Goal: Information Seeking & Learning: Learn about a topic

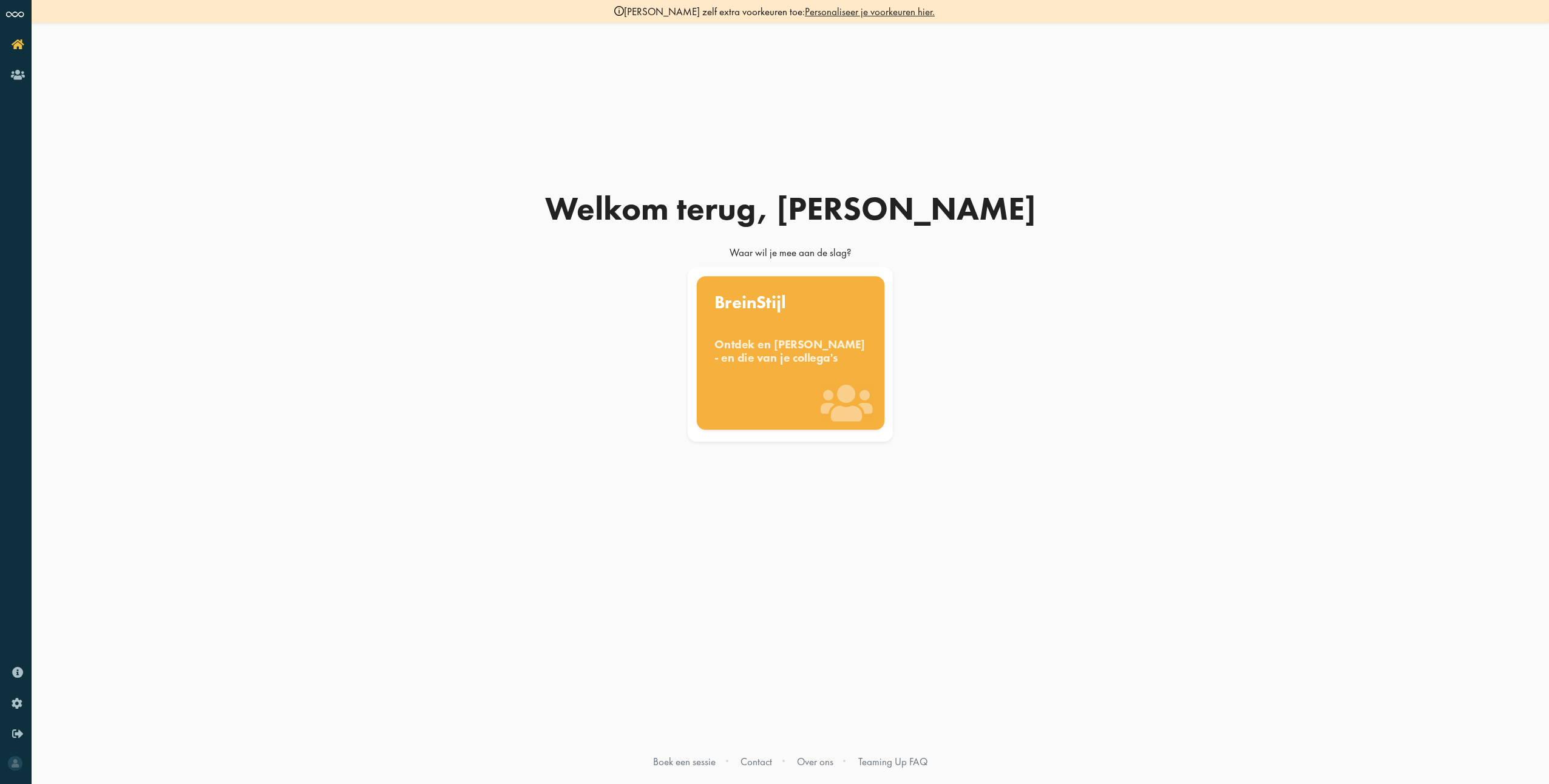
click at [776, 357] on div "Ontdek en [PERSON_NAME] - en die van je collega's" at bounding box center [791, 350] width 152 height 27
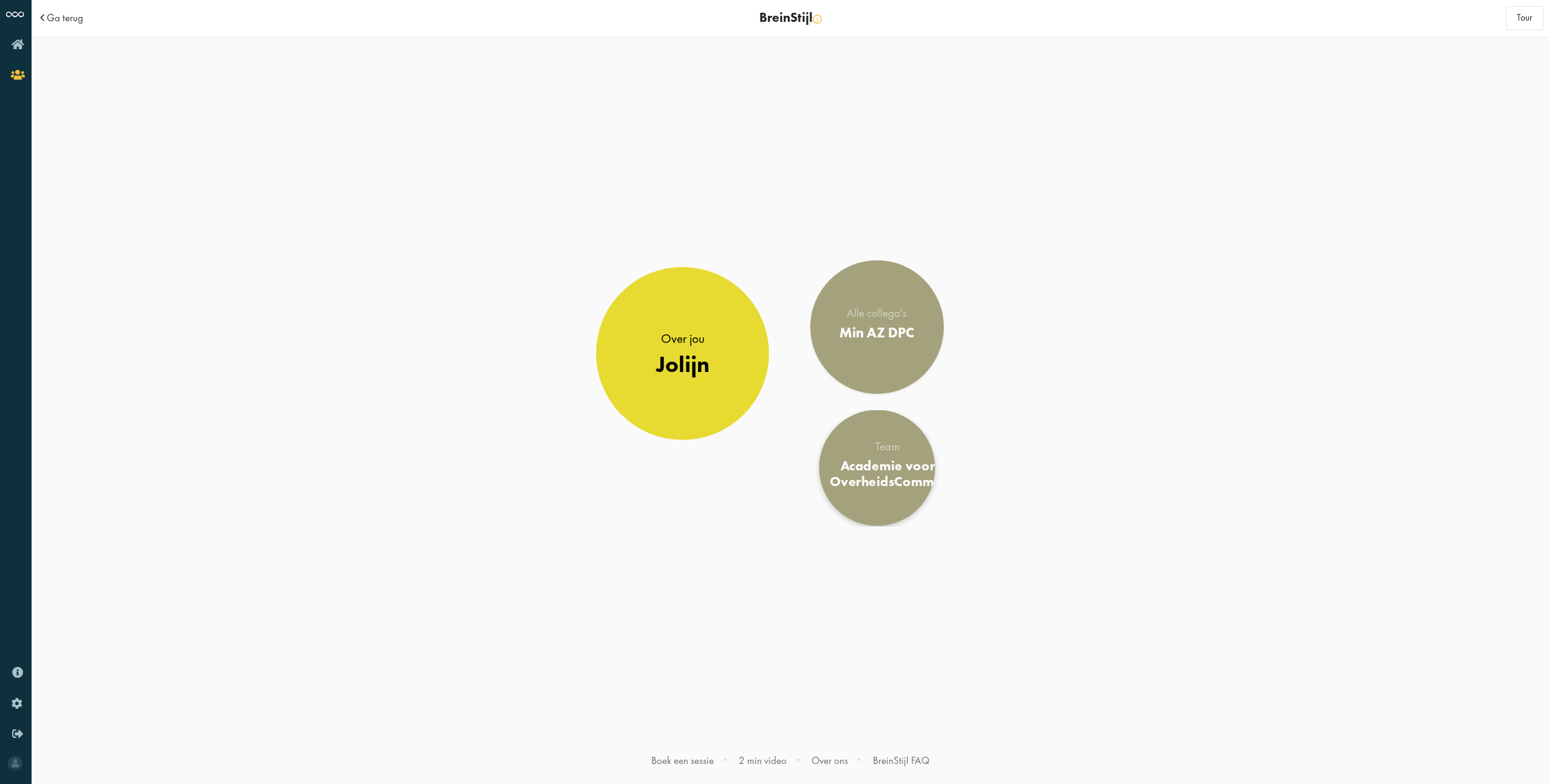
click at [875, 460] on div "Academie voor OverheidsCommie" at bounding box center [888, 474] width 116 height 33
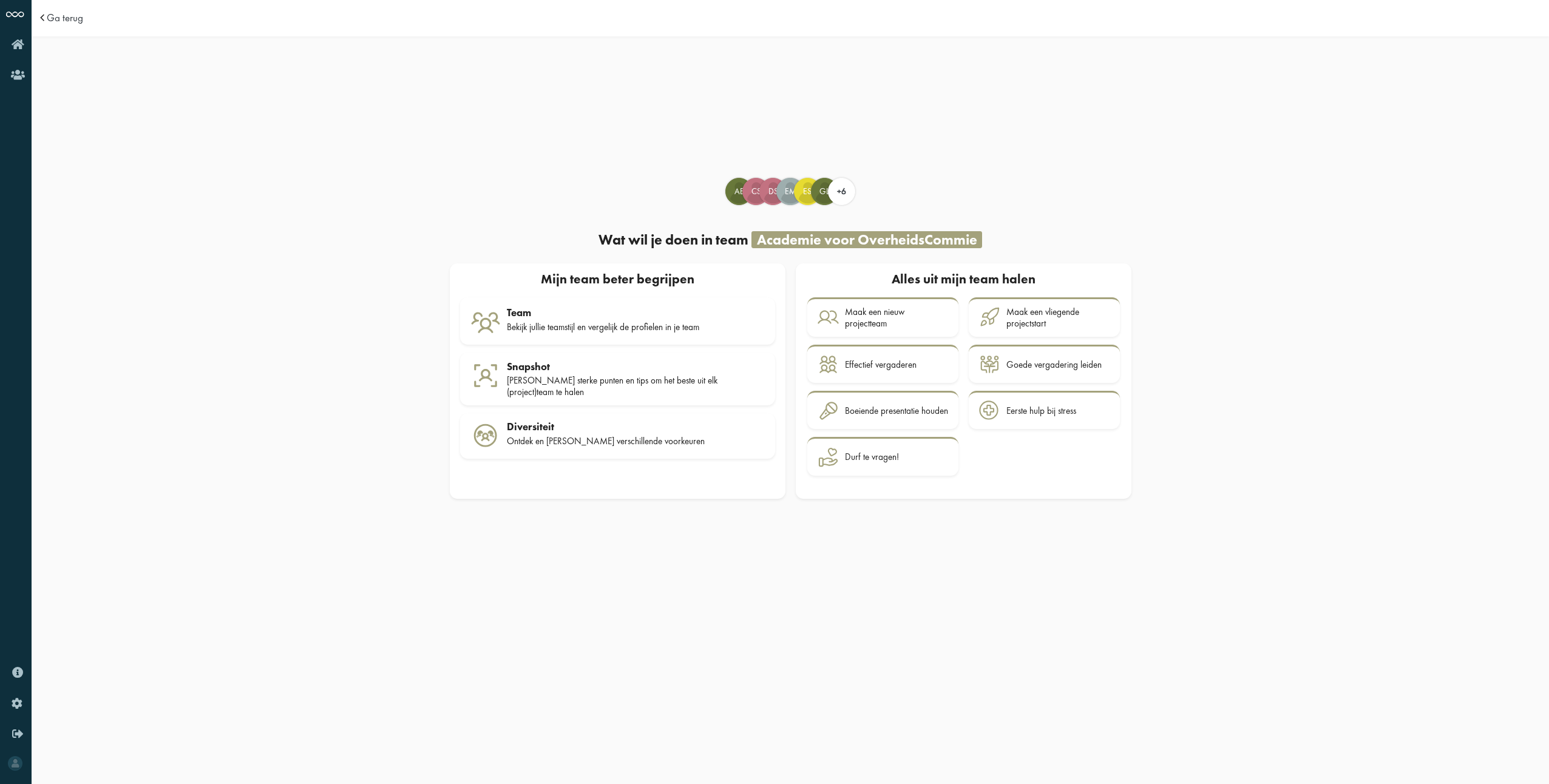
click at [1092, 509] on div "AE Atty analyser CS Christine humaniser" at bounding box center [790, 344] width 692 height 342
click at [929, 370] on div "Effectief vergaderen" at bounding box center [896, 364] width 104 height 21
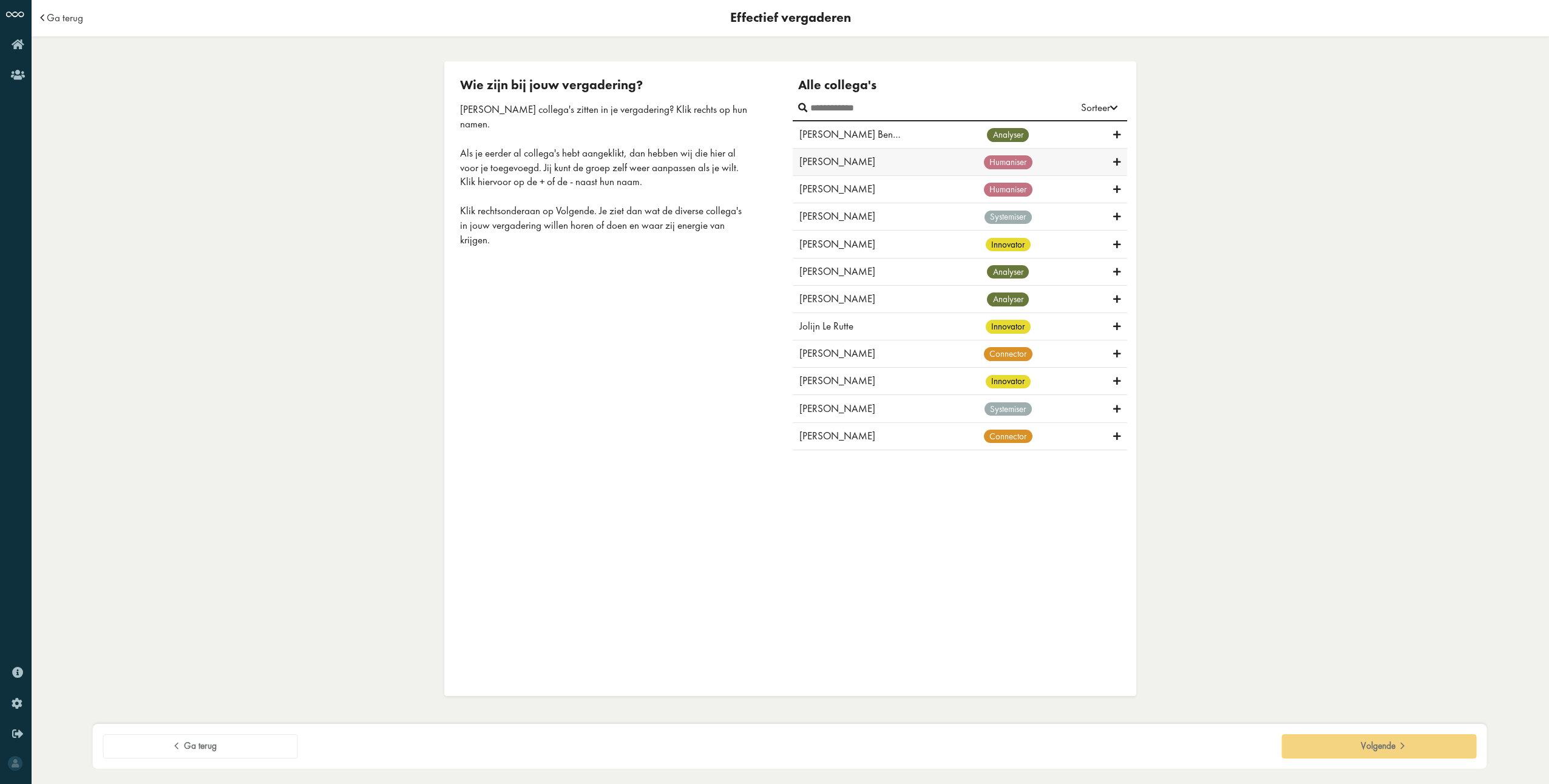
click at [1117, 164] on icon at bounding box center [1117, 162] width 7 height 12
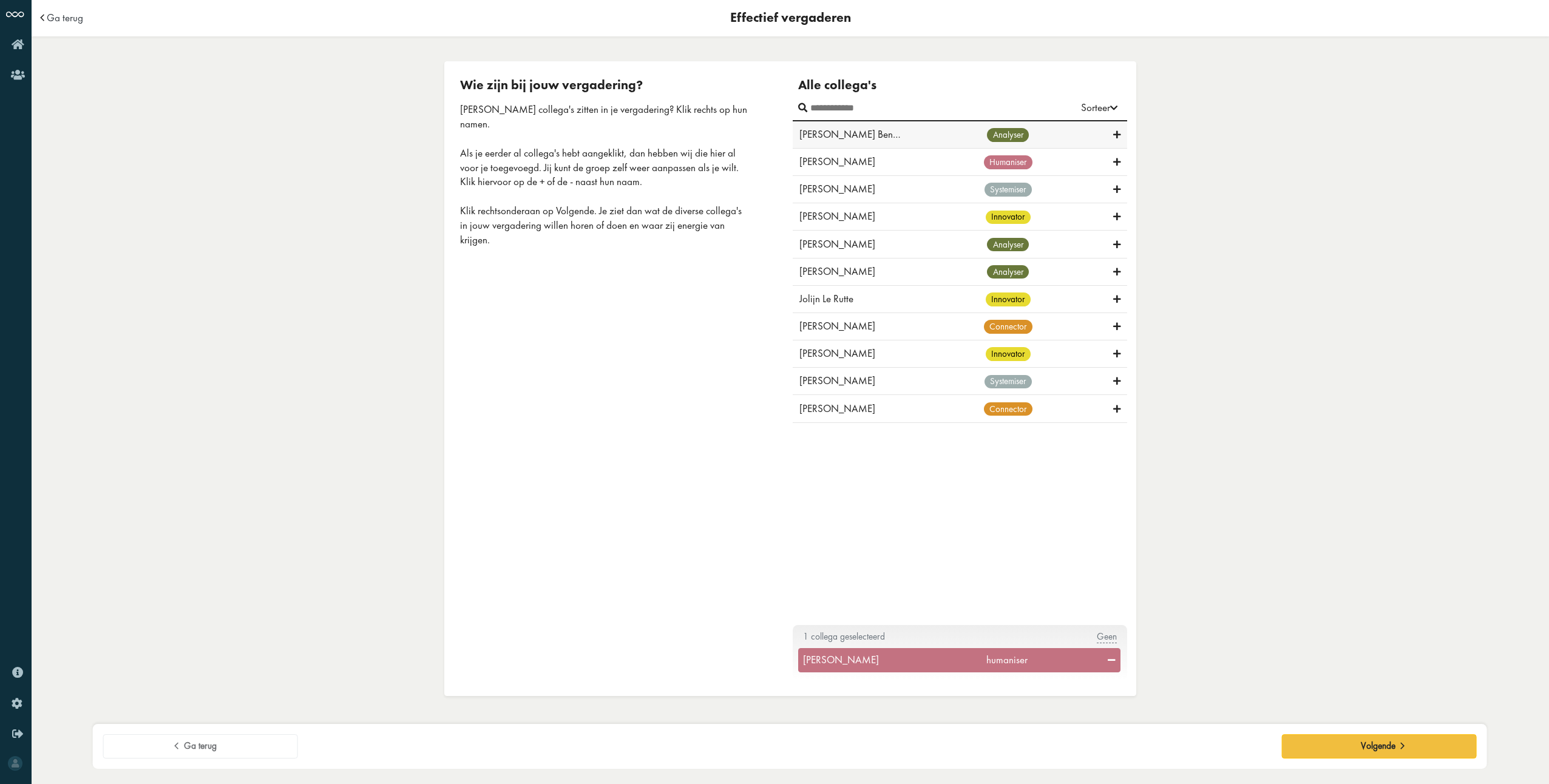
click at [1113, 135] on icon at bounding box center [1117, 135] width 7 height 12
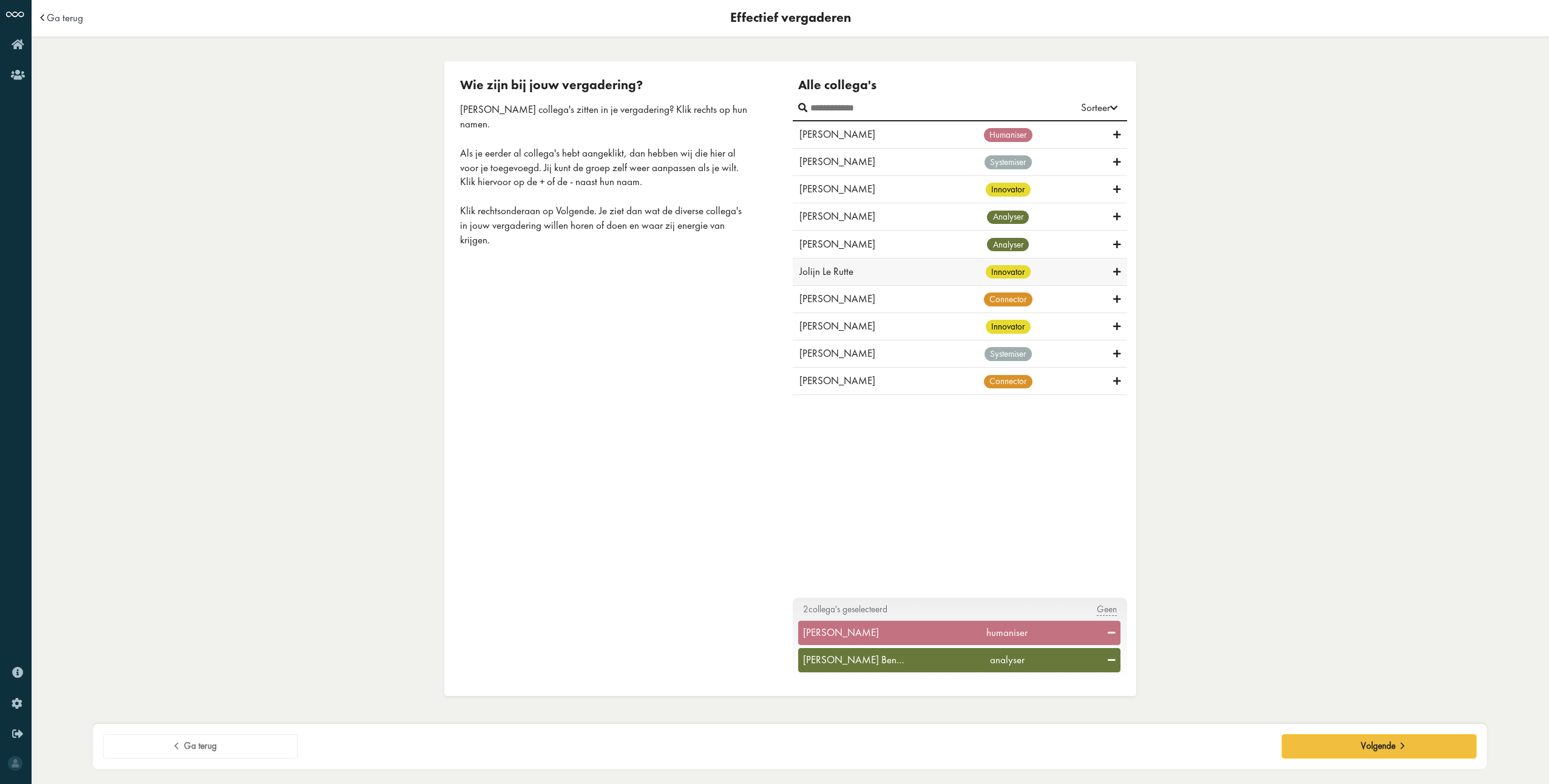
click at [1120, 273] on icon at bounding box center [1117, 272] width 7 height 12
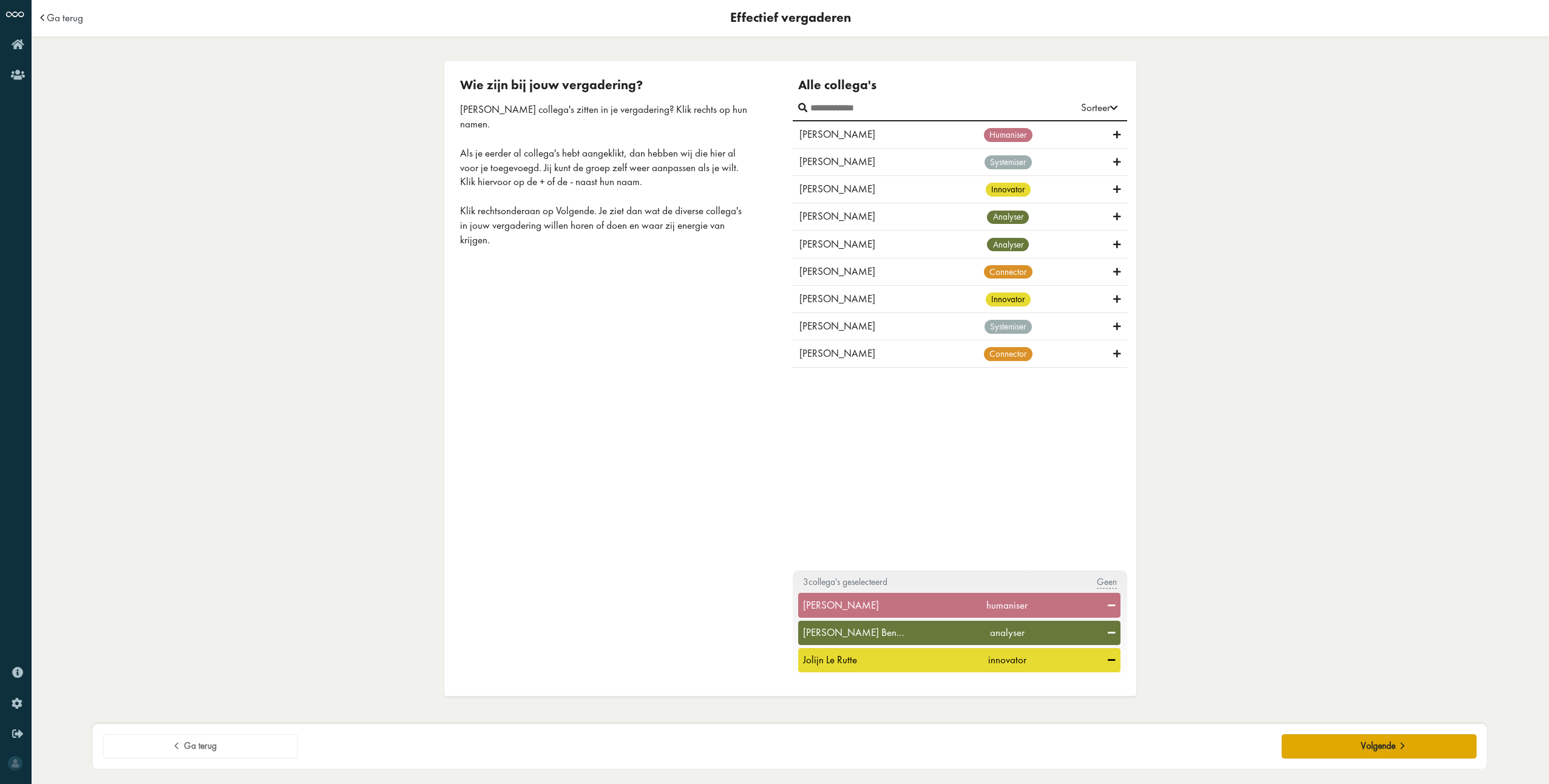
click at [1355, 734] on button "Volgende" at bounding box center [1379, 746] width 194 height 24
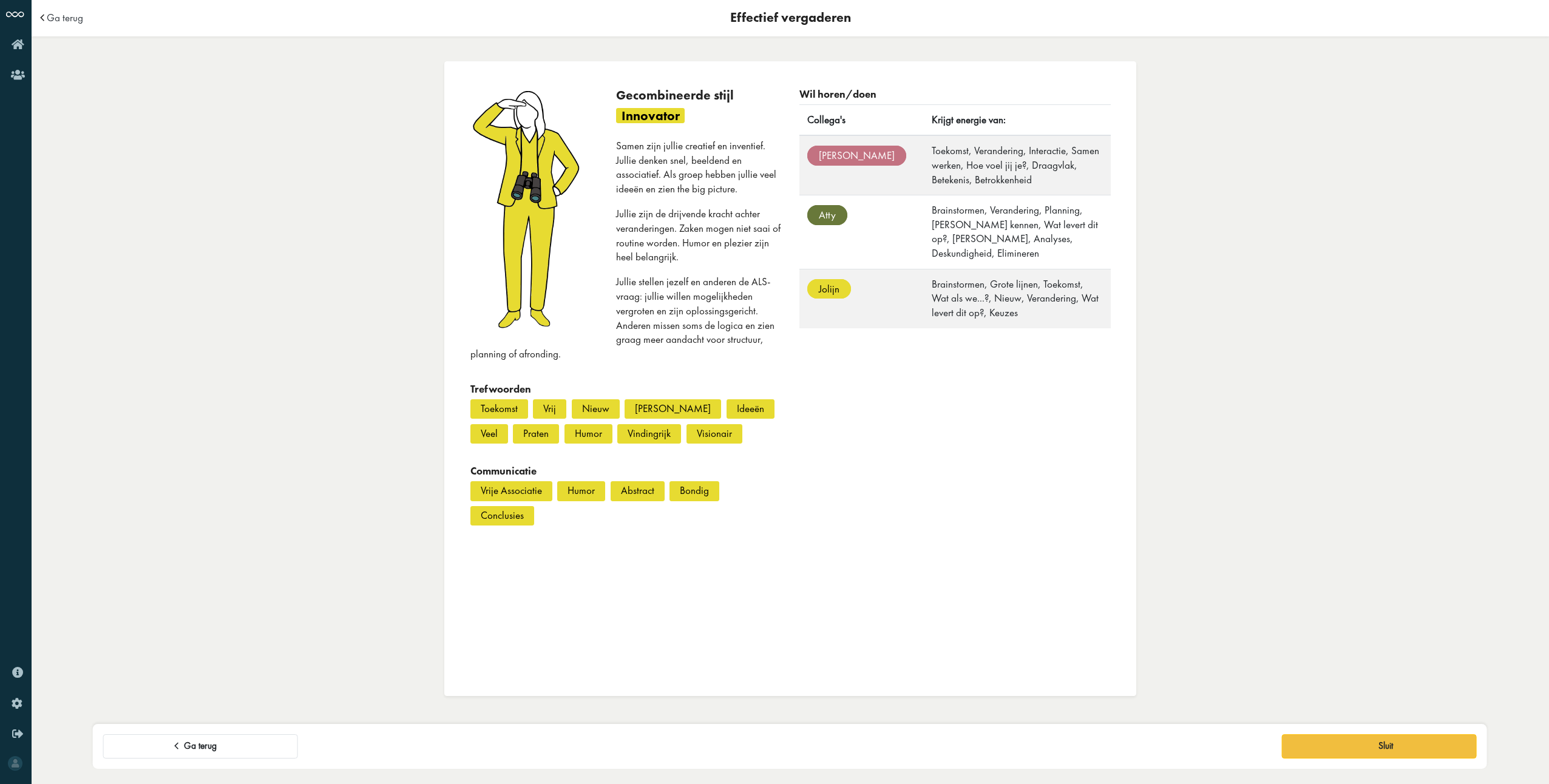
click at [227, 740] on button "Ga terug" at bounding box center [201, 746] width 194 height 24
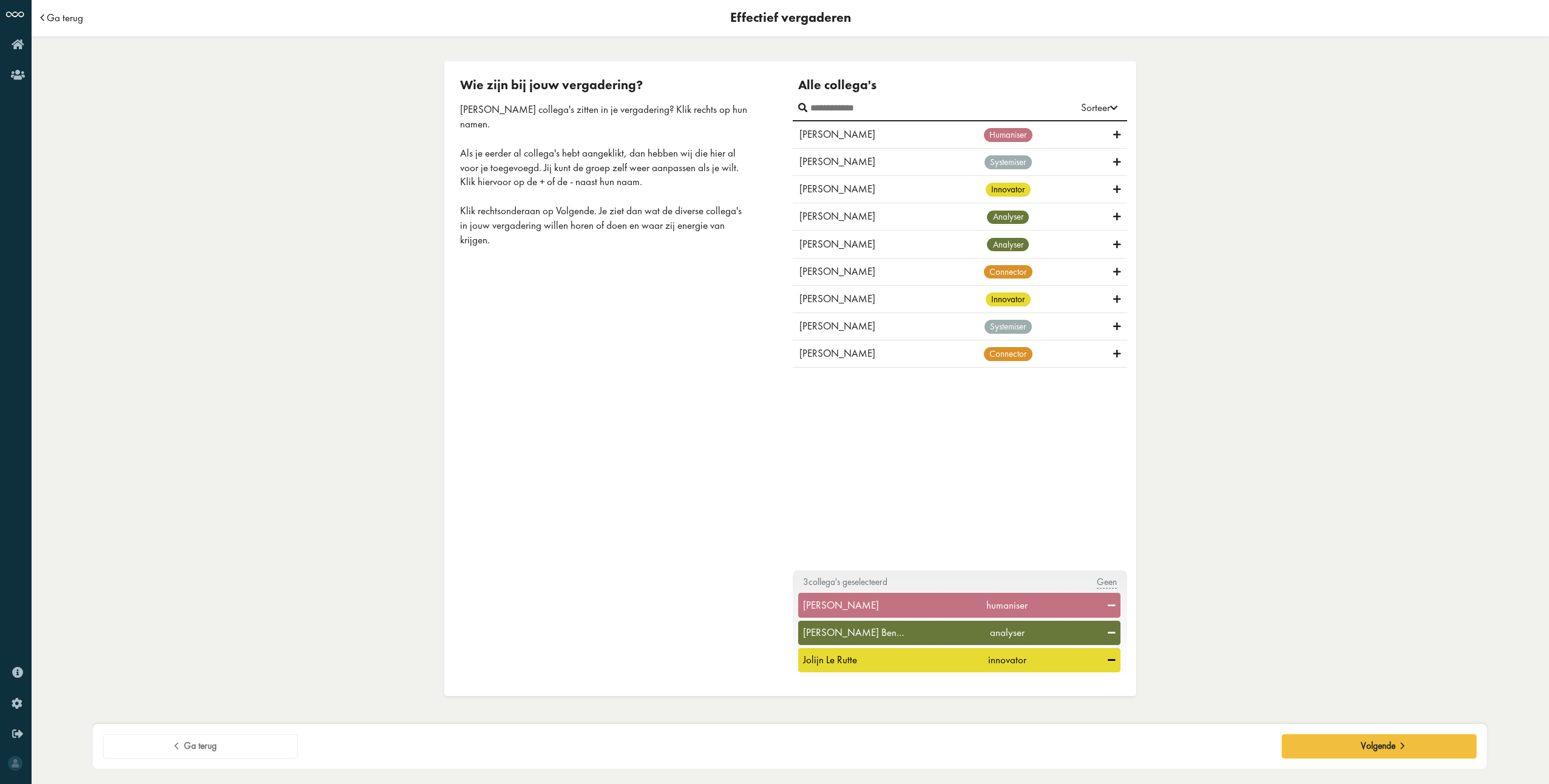
click at [75, 19] on span "Ga terug" at bounding box center [65, 17] width 37 height 10
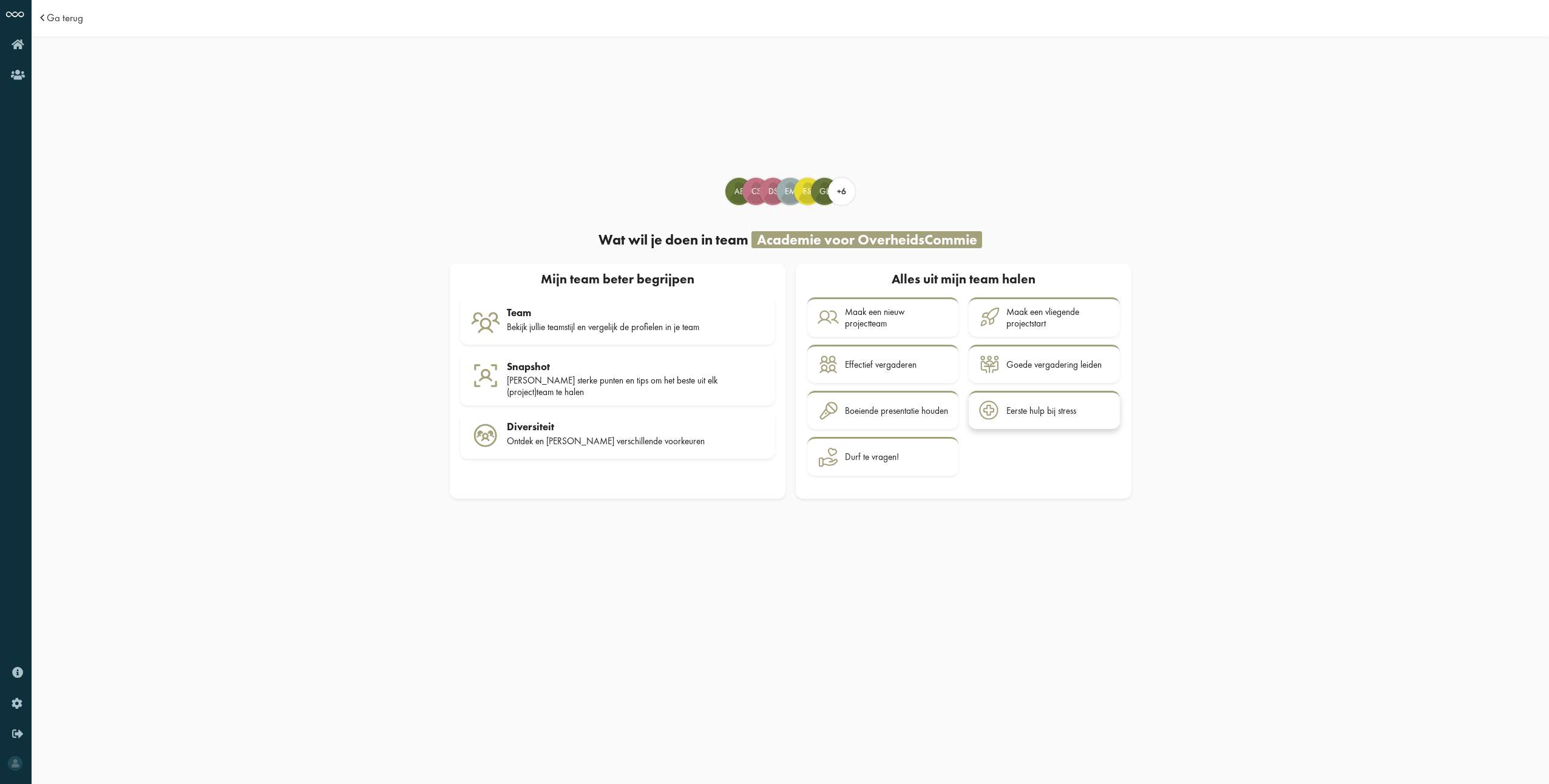
click at [1047, 408] on div "Eerste hulp bij stress" at bounding box center [1041, 411] width 70 height 11
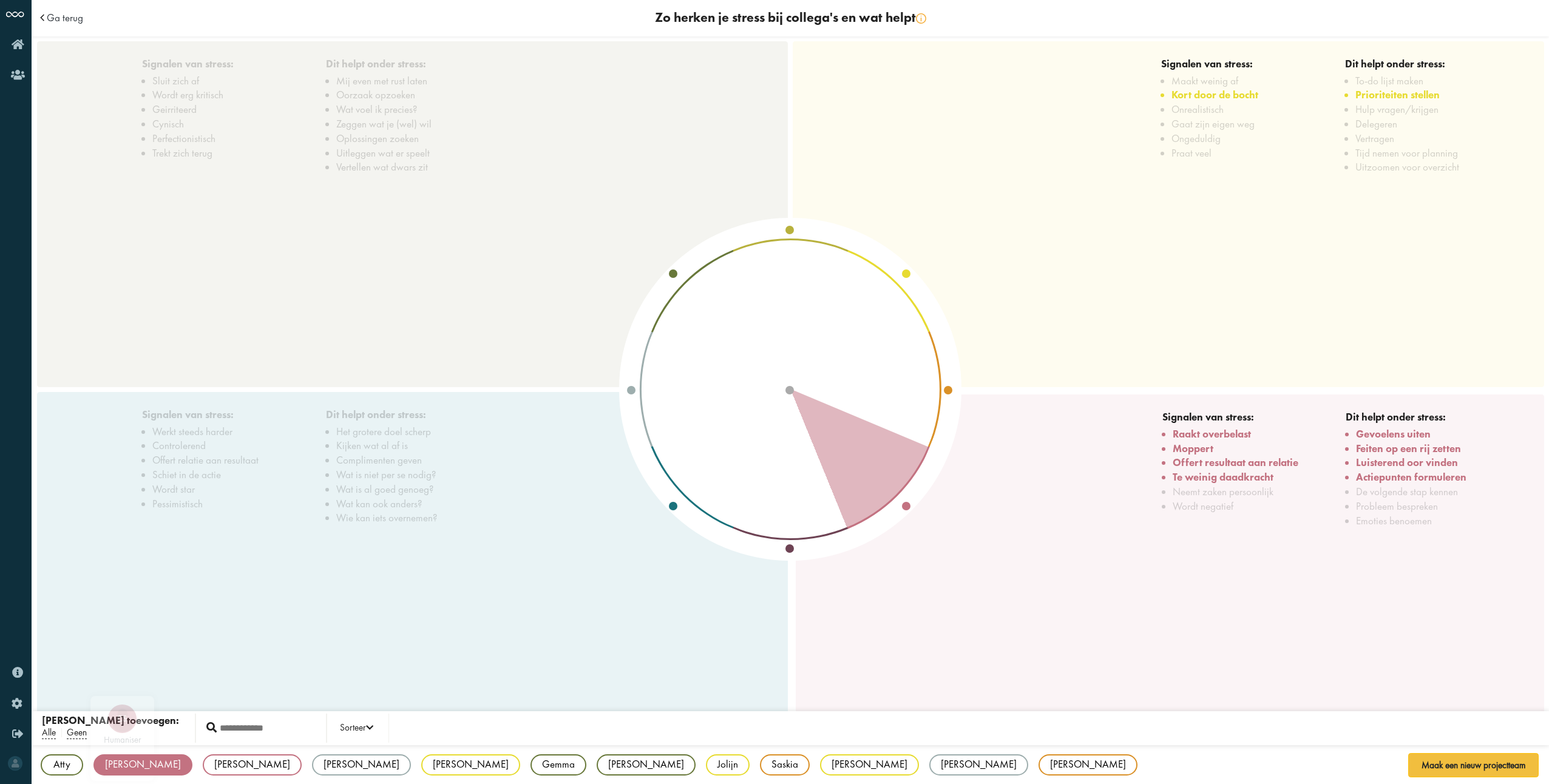
click at [138, 766] on div "[PERSON_NAME]" at bounding box center [143, 765] width 99 height 21
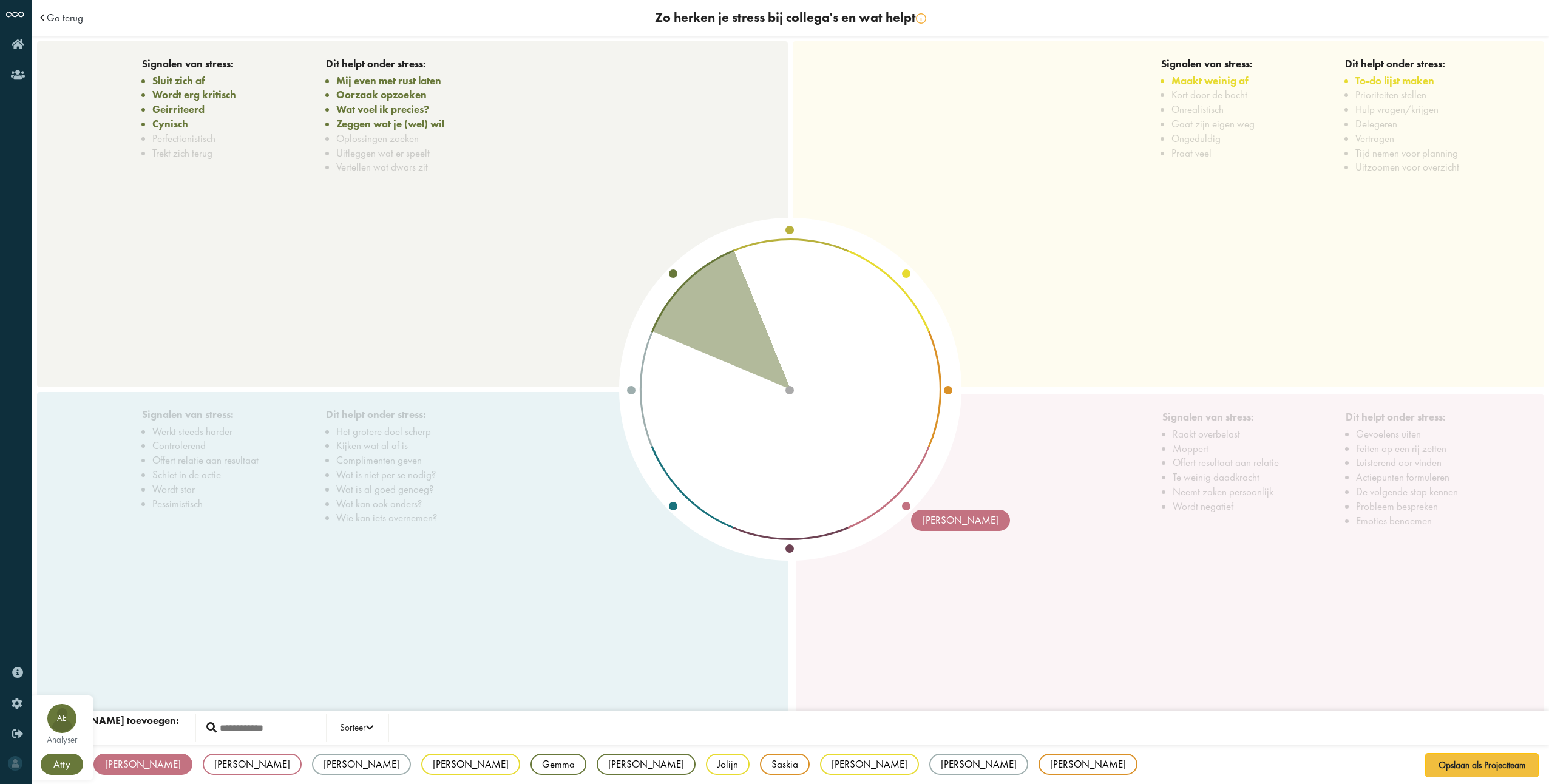
click at [71, 766] on div "Atty" at bounding box center [61, 764] width 42 height 21
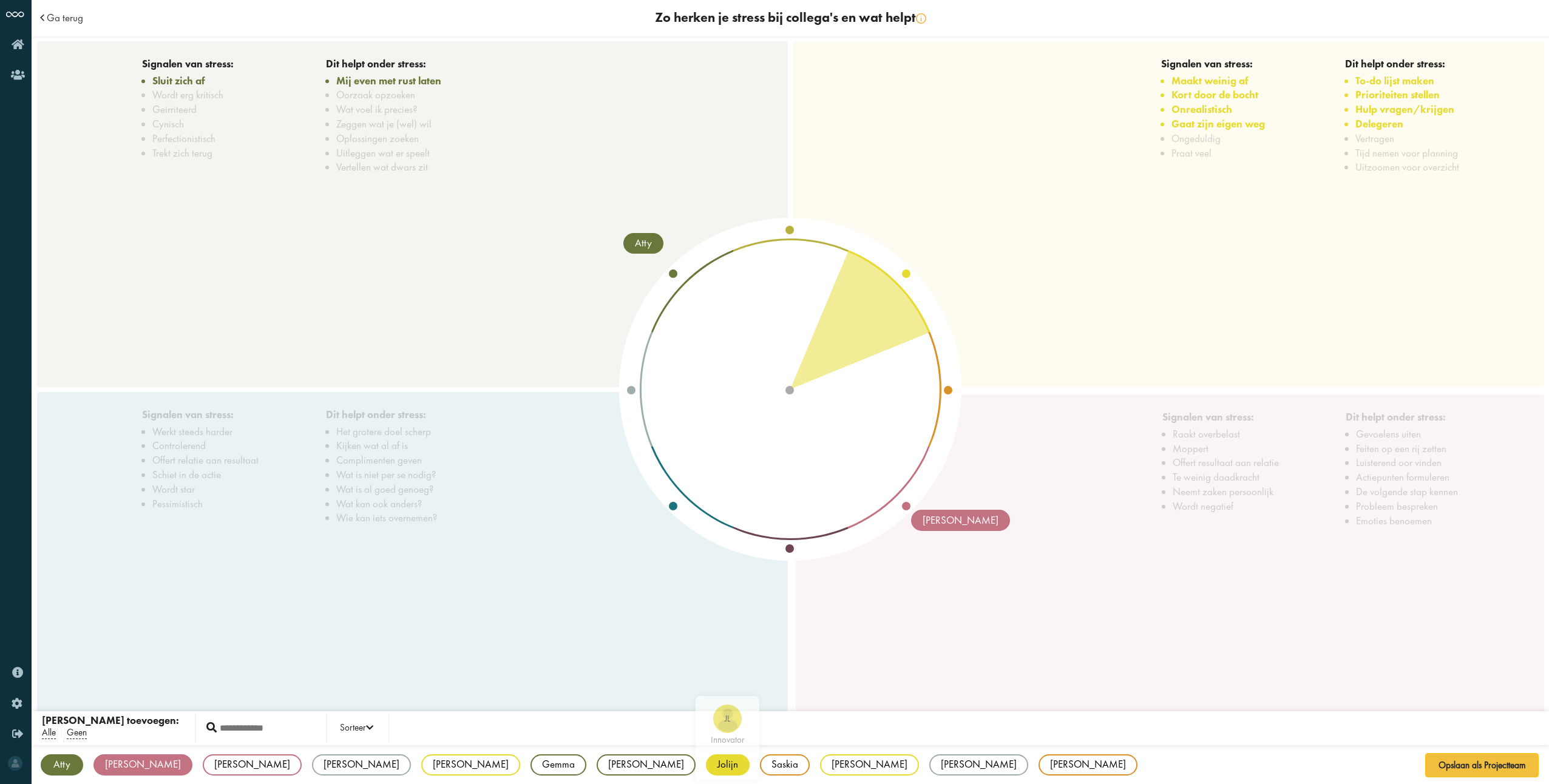
click at [706, 761] on div "Jolijn" at bounding box center [728, 765] width 44 height 21
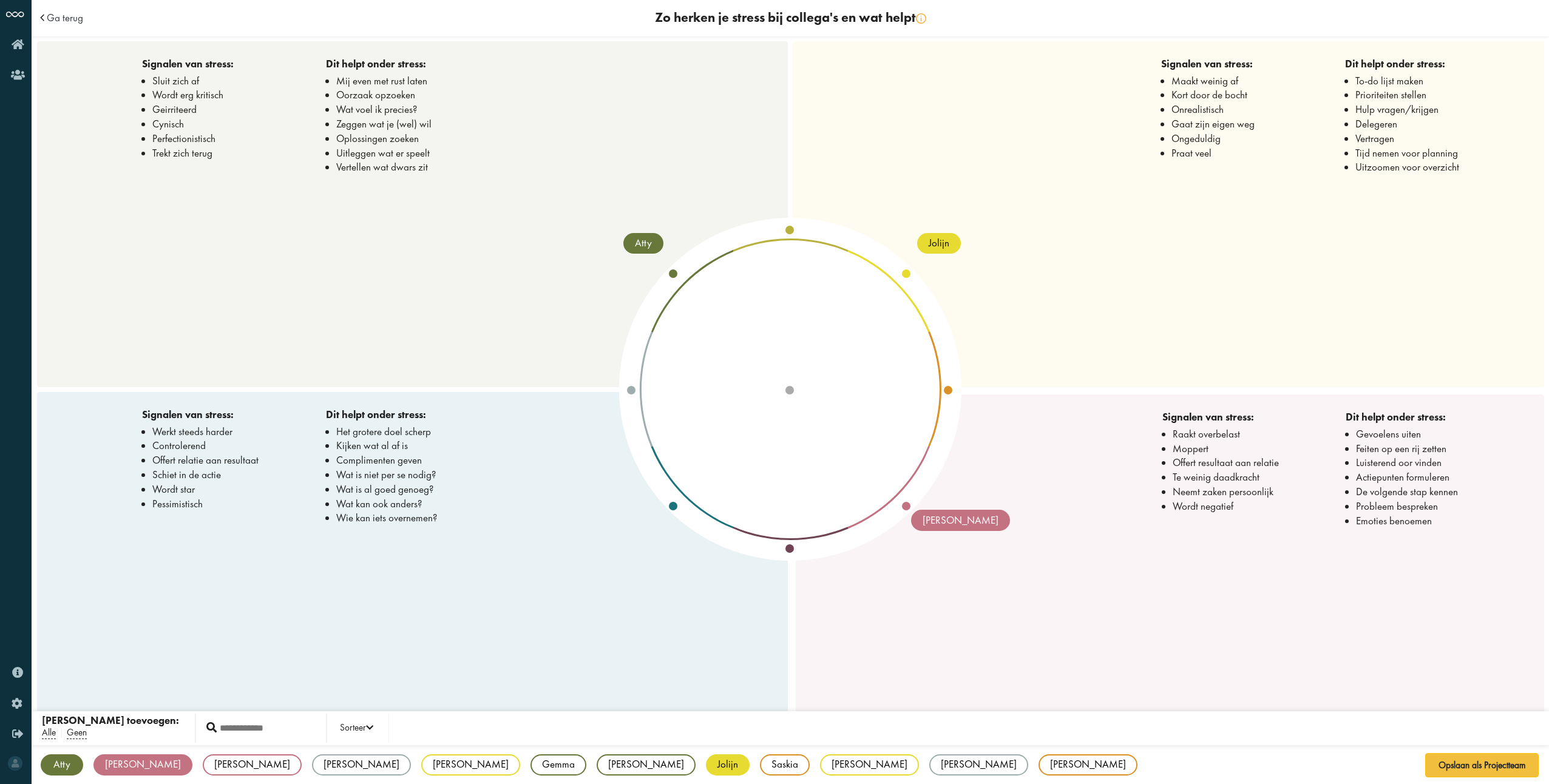
drag, startPoint x: 917, startPoint y: 285, endPoint x: 848, endPoint y: 358, distance: 100.4
click at [849, 357] on div "Jolijn JL innovator Christine CS humaniser Atty AE analyser" at bounding box center [791, 389] width 302 height 302
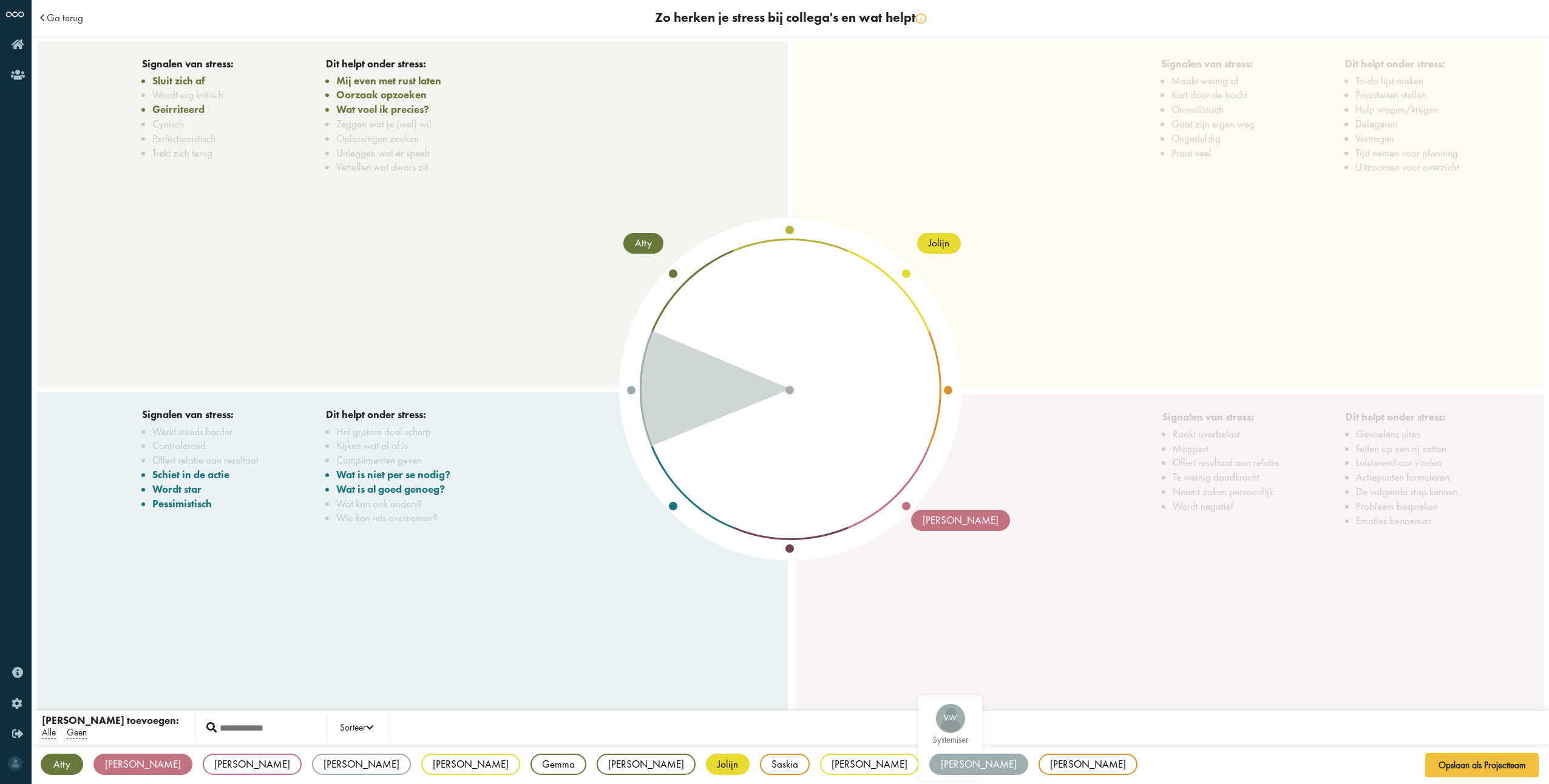
click at [929, 772] on div "[PERSON_NAME]" at bounding box center [979, 764] width 99 height 21
click at [312, 768] on div "[PERSON_NAME]" at bounding box center [361, 764] width 99 height 21
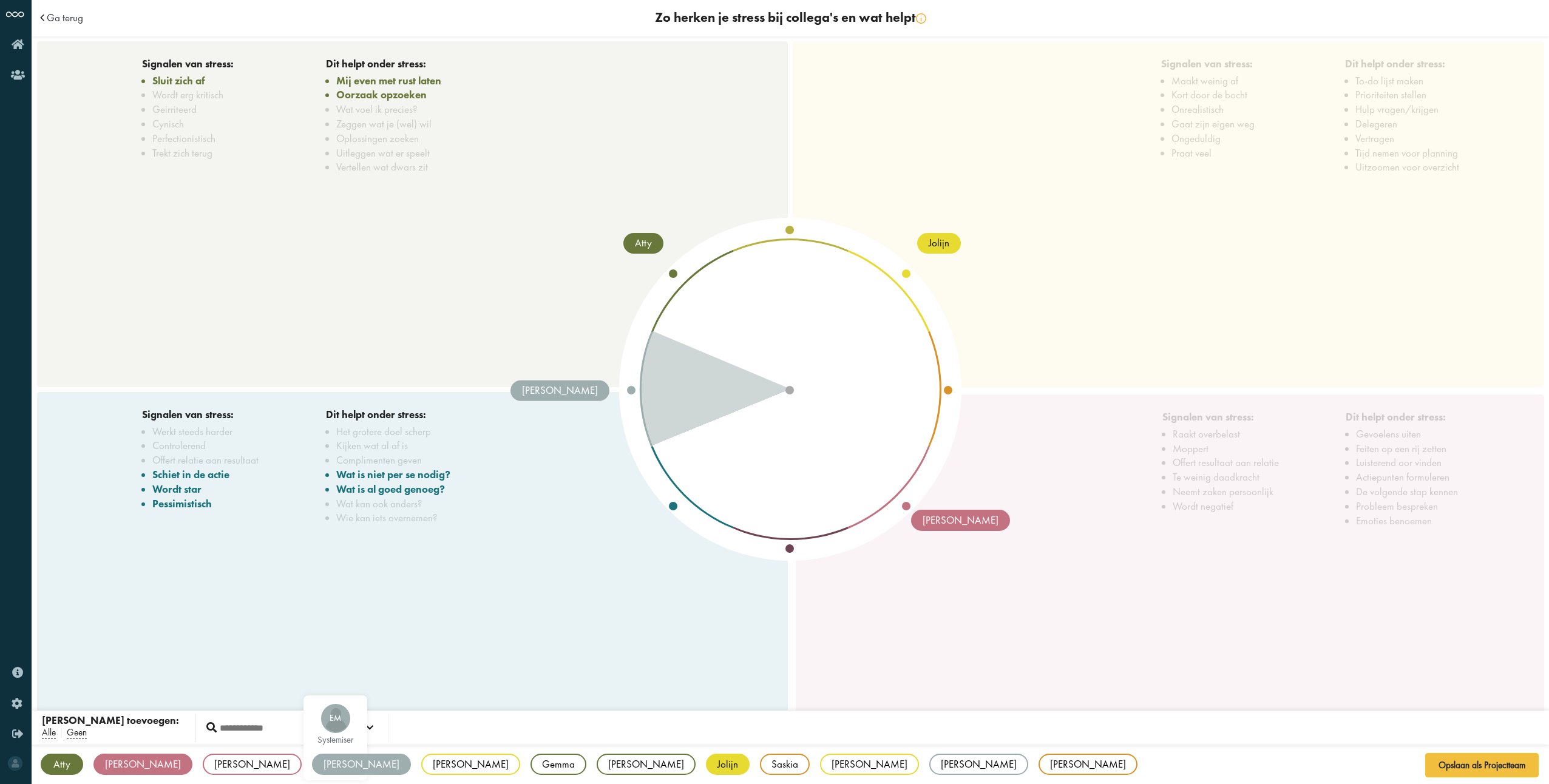
click at [312, 768] on div "[PERSON_NAME]" at bounding box center [361, 764] width 99 height 21
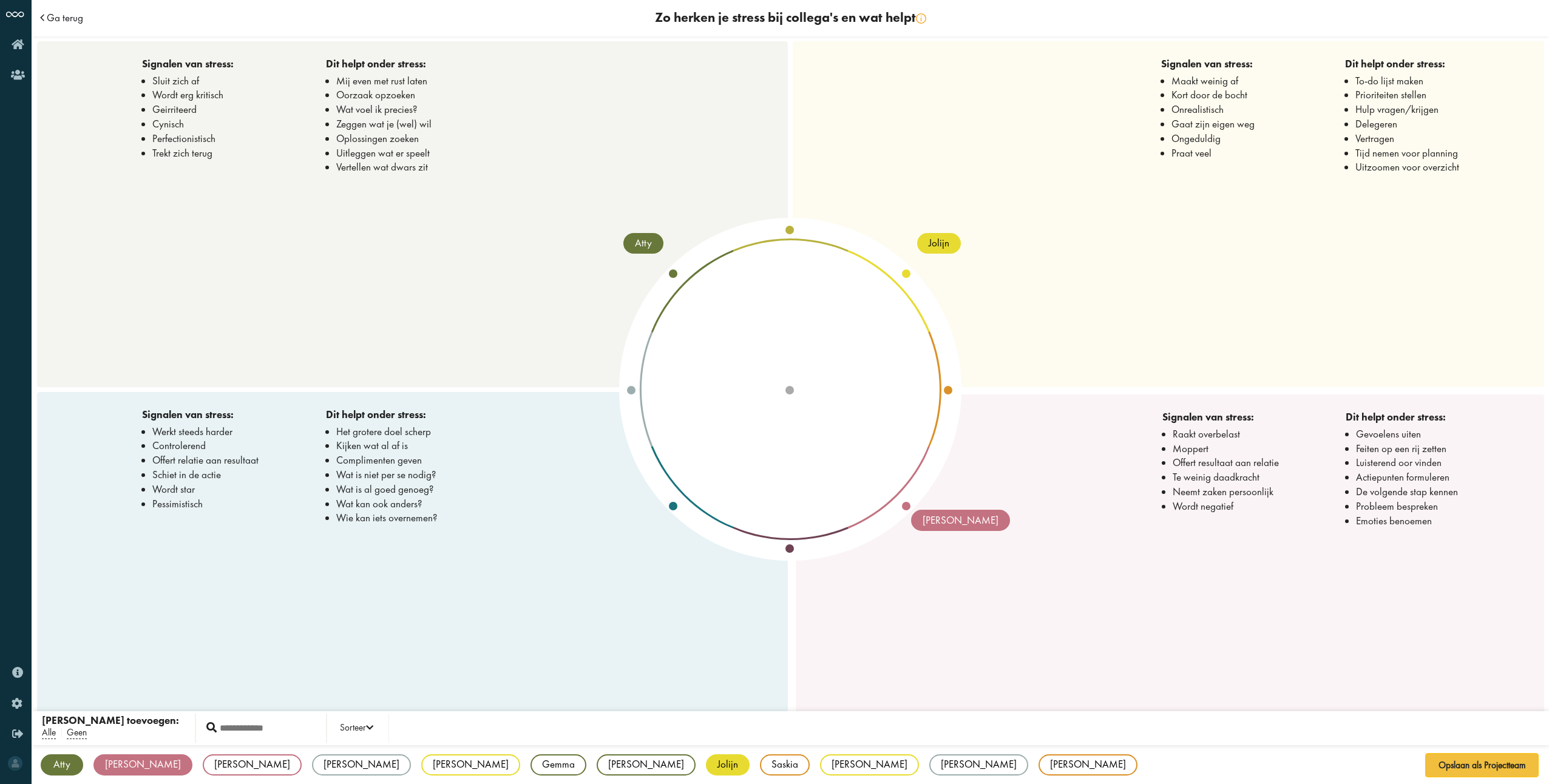
click at [52, 21] on span "Ga terug" at bounding box center [65, 17] width 37 height 10
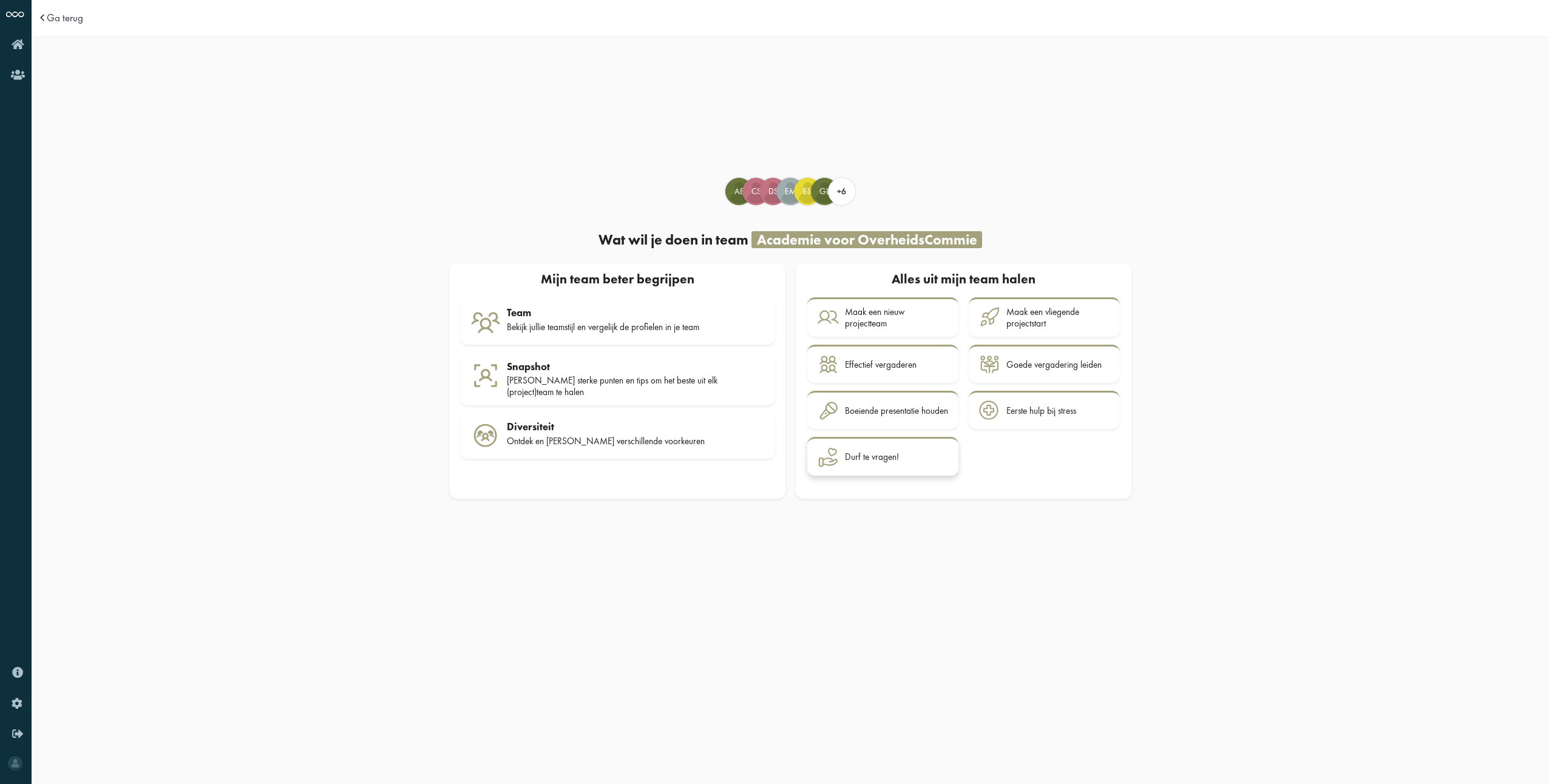
click at [871, 458] on div "Durf te vragen!" at bounding box center [871, 457] width 54 height 11
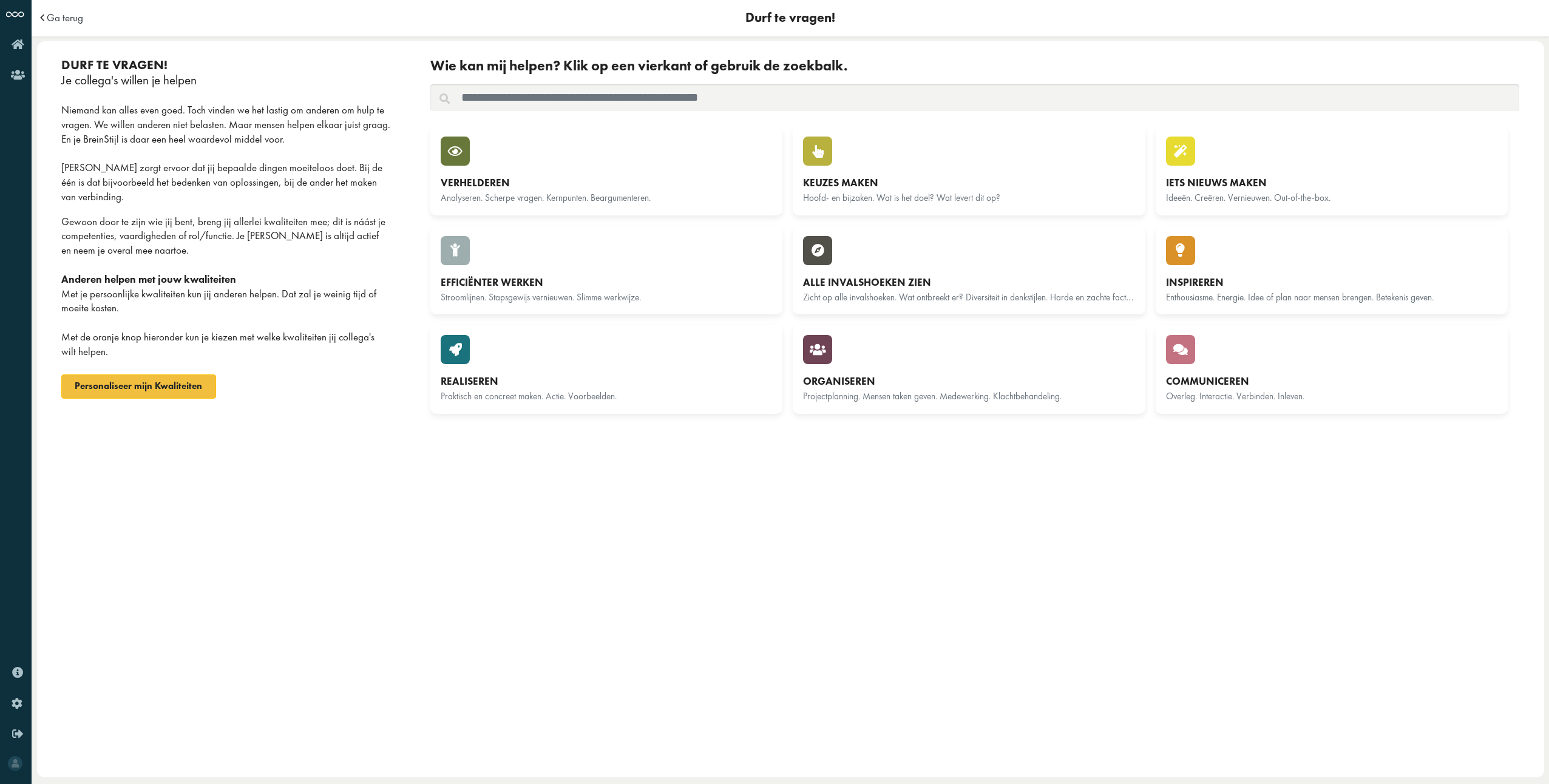
click at [559, 102] on input "text" at bounding box center [974, 97] width 1089 height 27
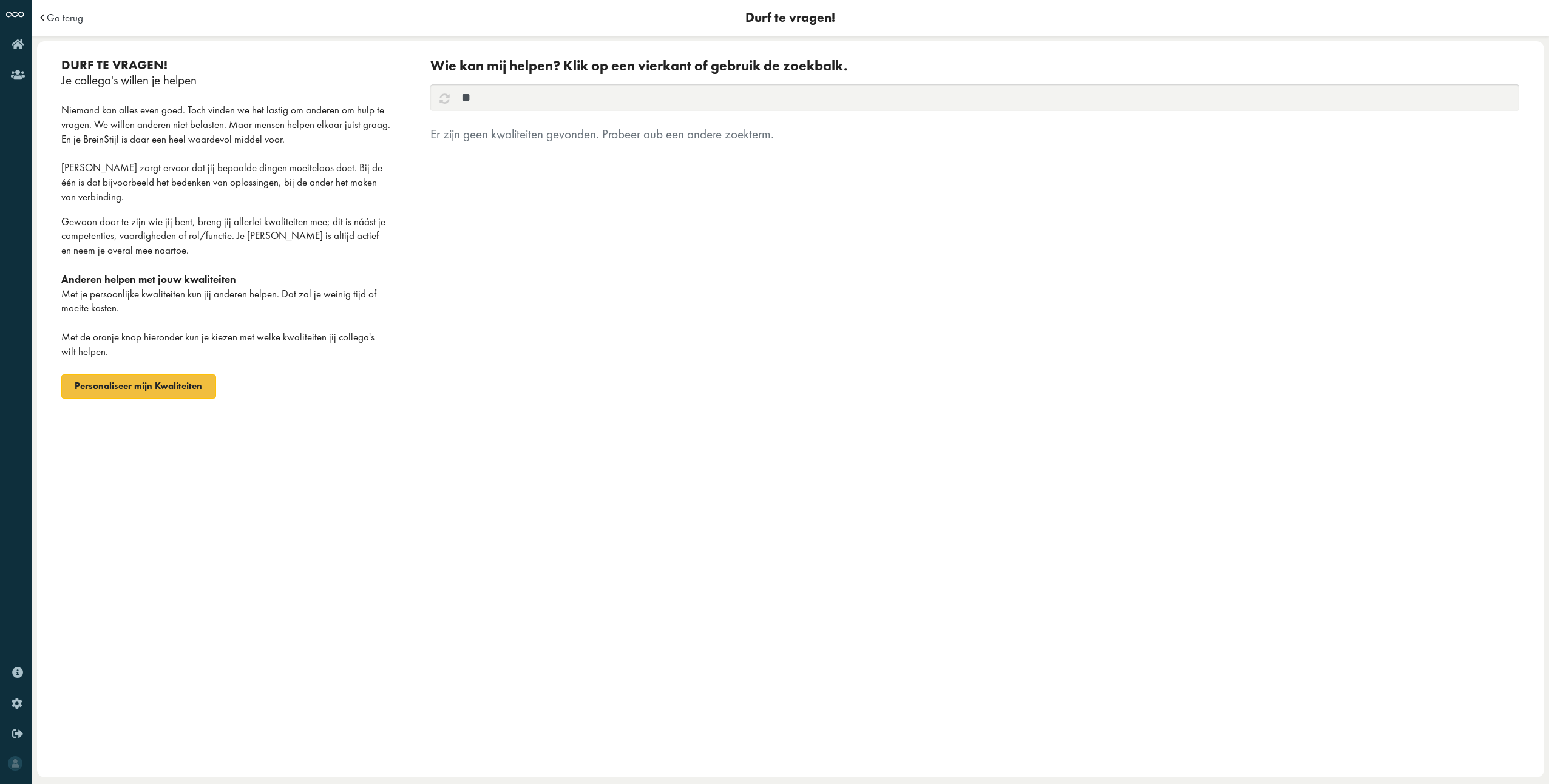
type input "*"
type input "**********"
click at [453, 151] on icon at bounding box center [455, 151] width 15 height 13
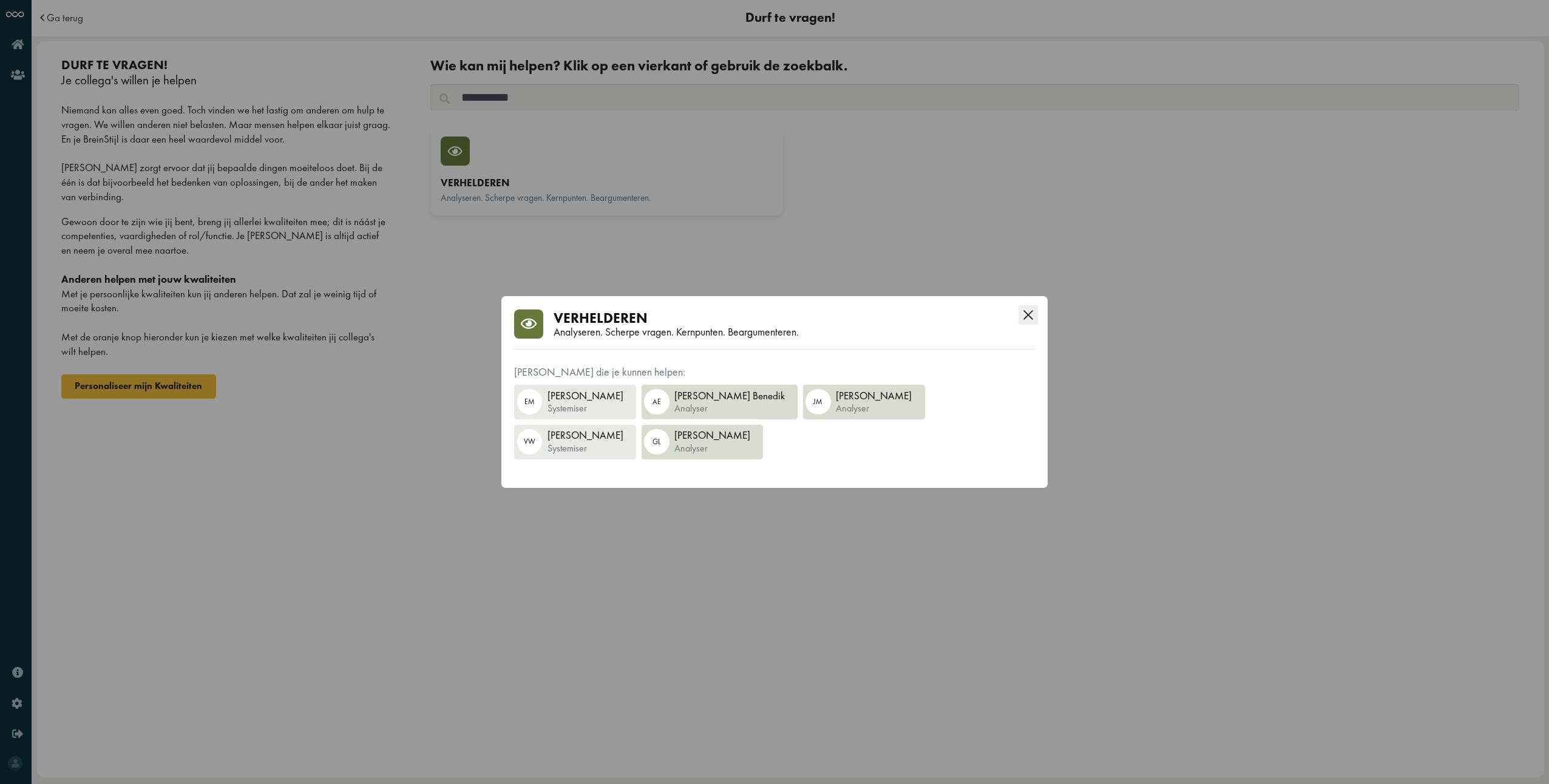
click at [1025, 322] on icon "Close this dialog" at bounding box center [1027, 315] width 19 height 19
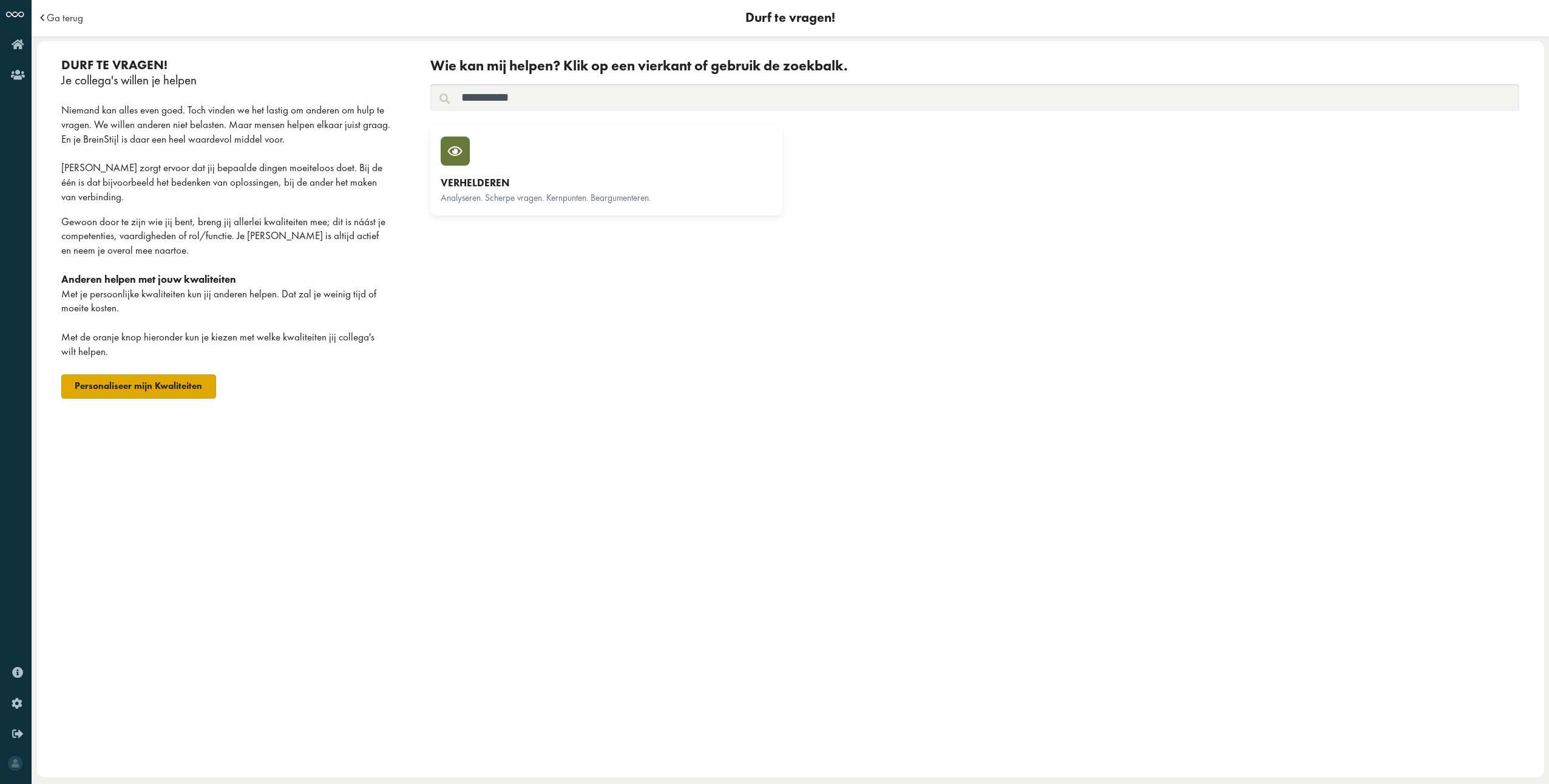
click at [156, 387] on link "Personaliseer mijn Kwaliteiten" at bounding box center [138, 386] width 155 height 24
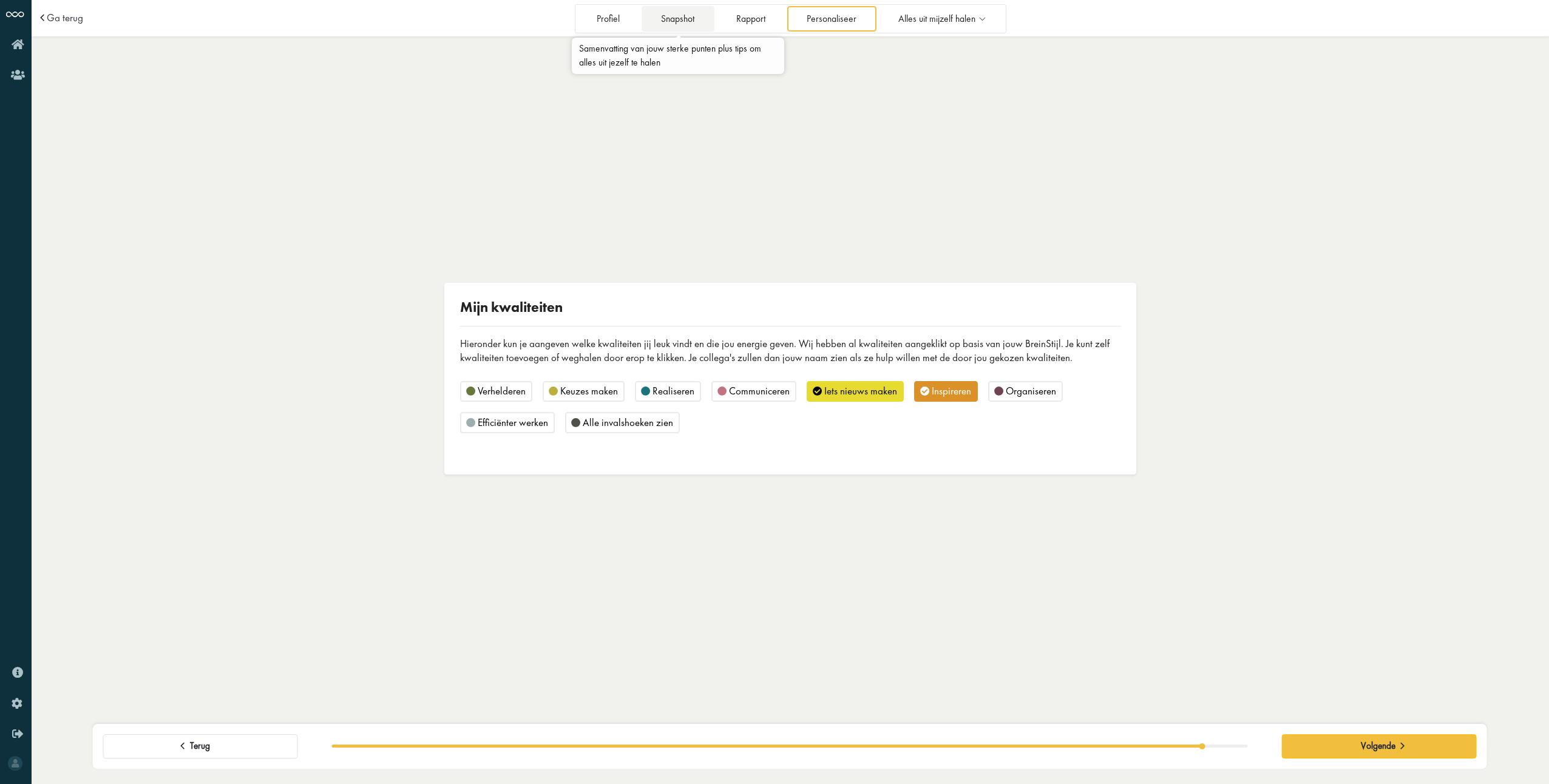
click at [693, 13] on link "Snapshot" at bounding box center [678, 18] width 72 height 25
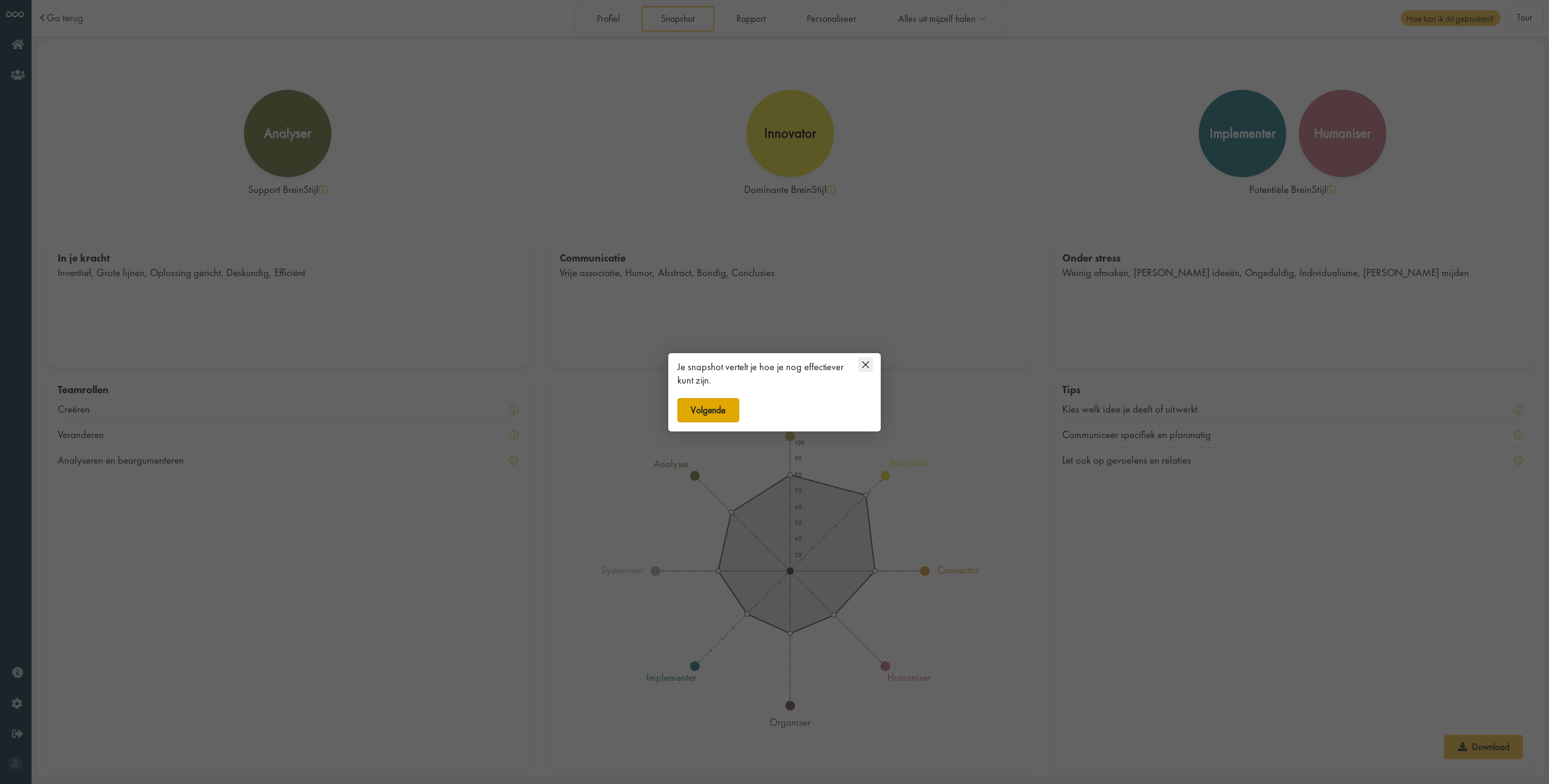
click at [713, 412] on button "Volgende" at bounding box center [709, 410] width 62 height 24
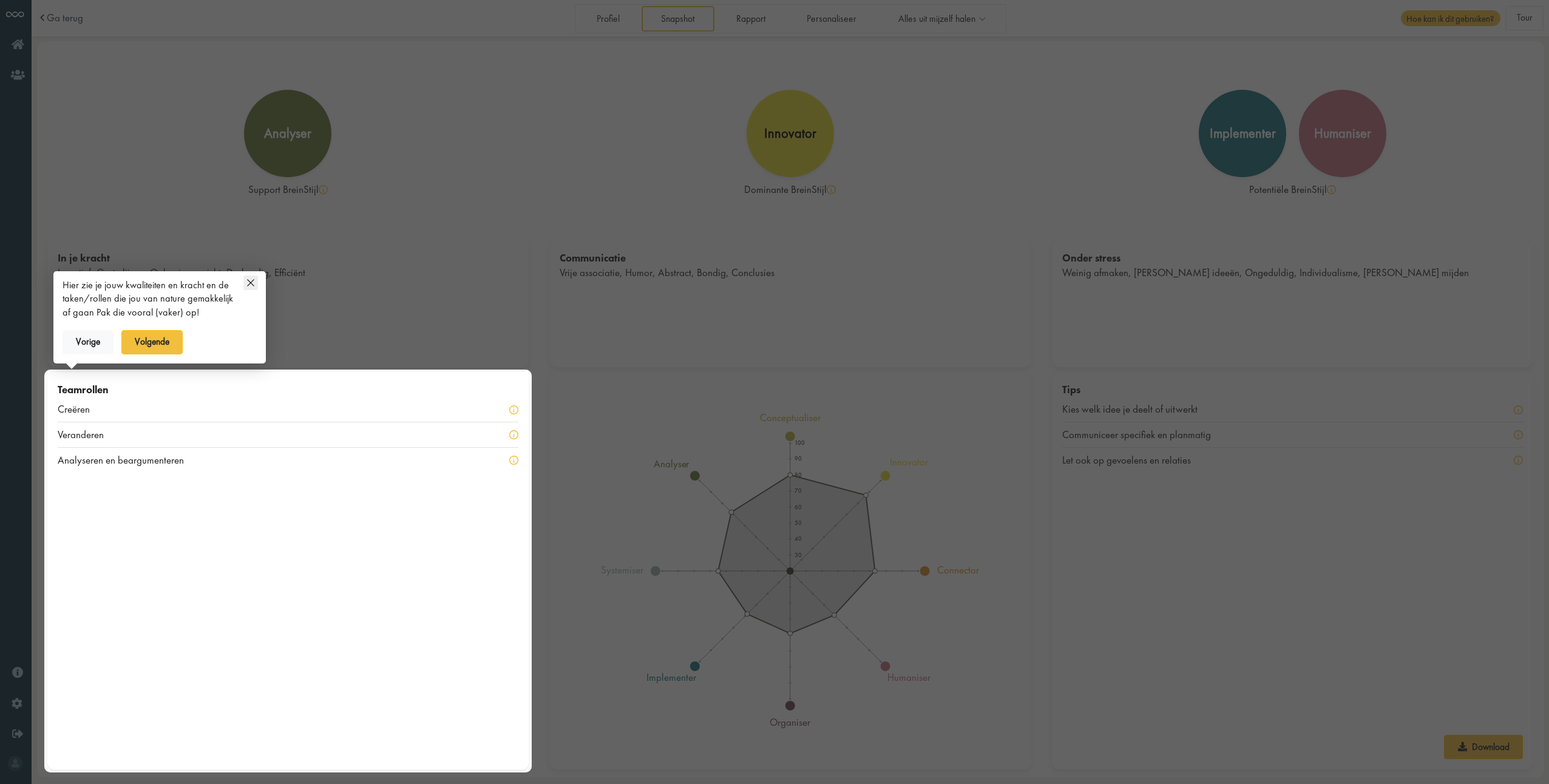
click at [953, 17] on div at bounding box center [774, 392] width 1549 height 784
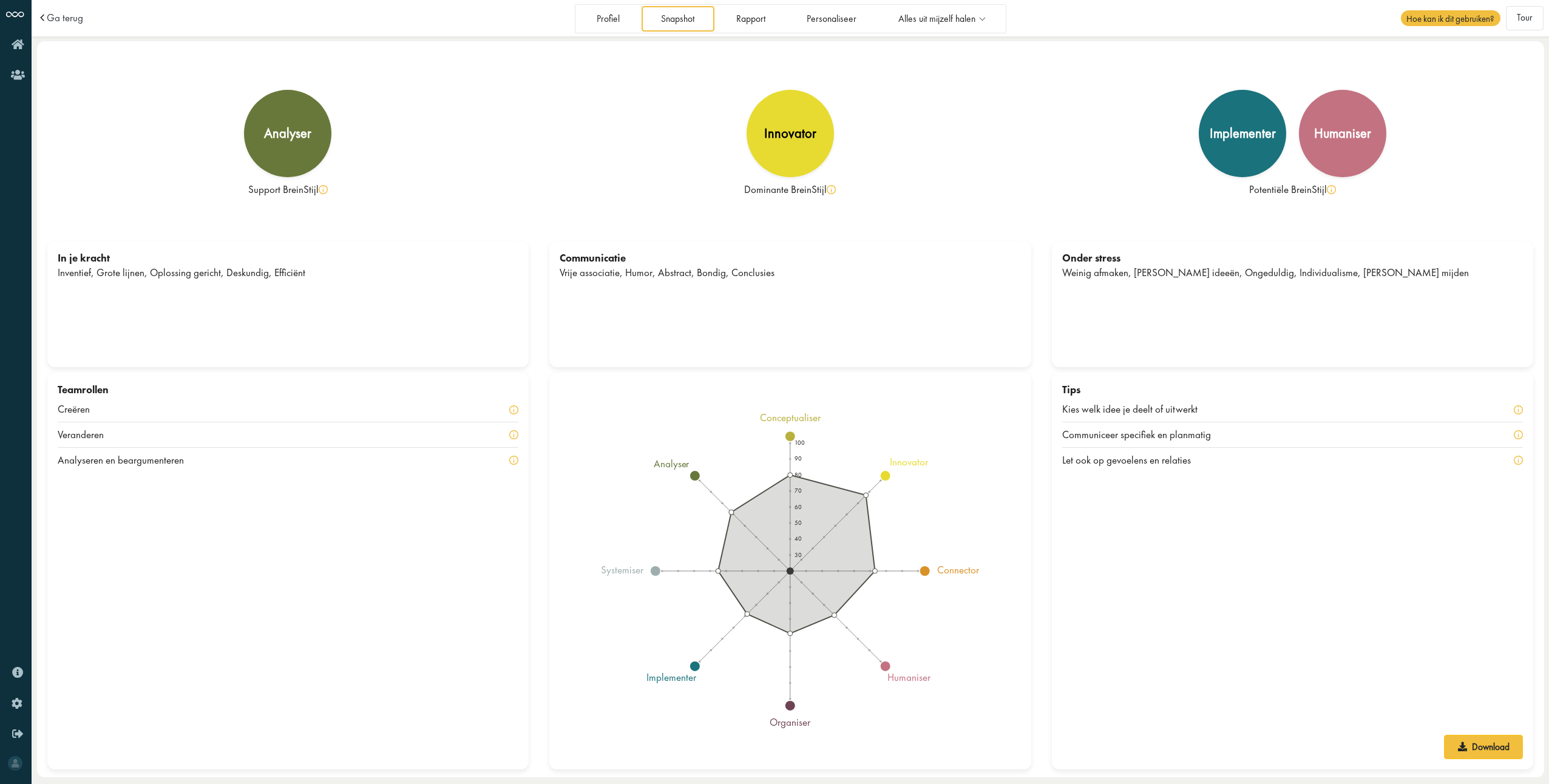
click at [927, 50] on div "analyser Support BreinStijl innovator Dominante BreinStijl implementer humanise…" at bounding box center [790, 206] width 1507 height 331
click at [942, 24] on span "Alles uit mijzelf halen" at bounding box center [936, 18] width 77 height 10
click at [935, 51] on link "Uit mijn valkuil stappen" at bounding box center [941, 52] width 136 height 24
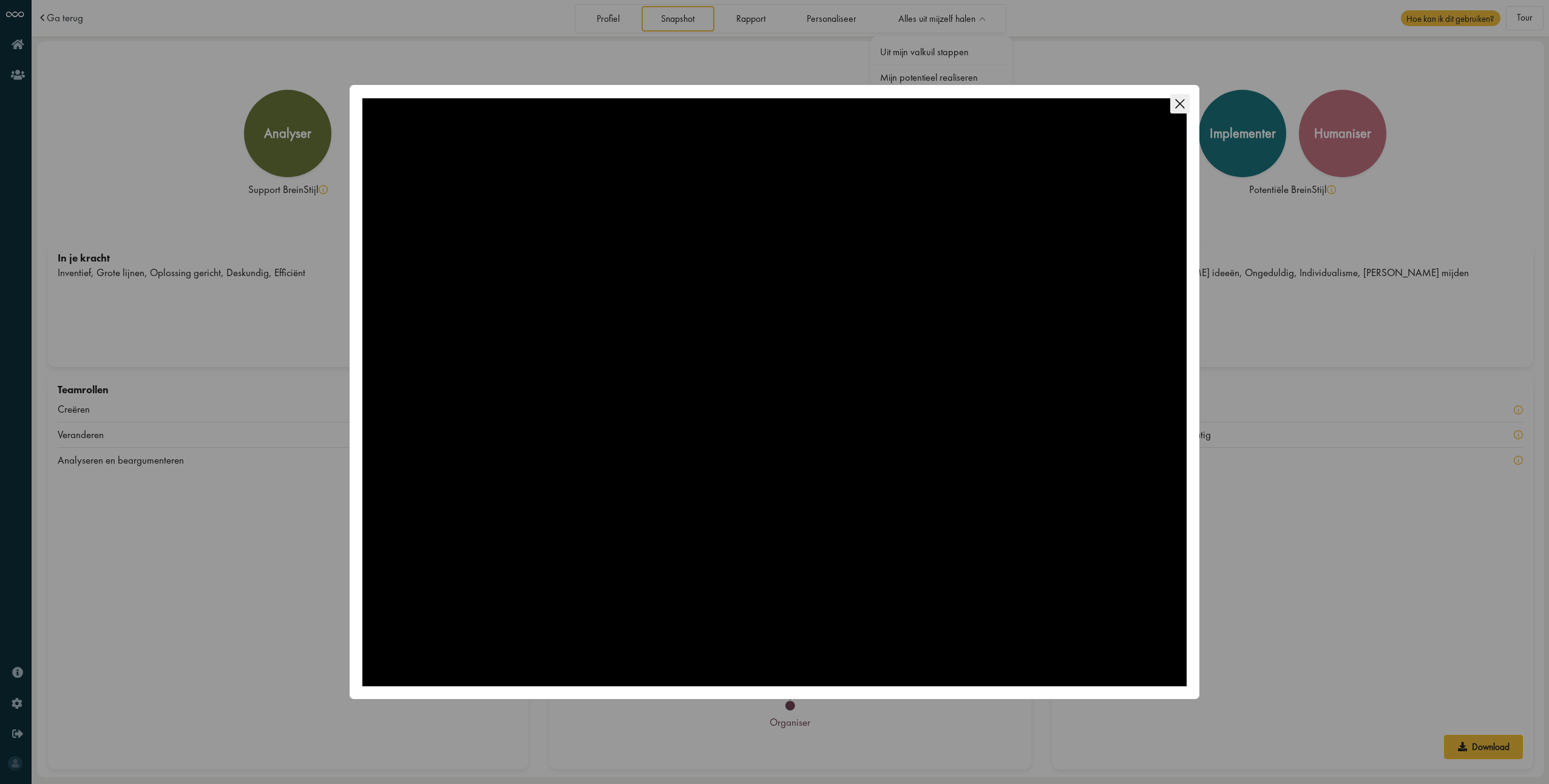
click at [1181, 111] on icon "Close this dialog" at bounding box center [1179, 104] width 19 height 19
